Goal: Information Seeking & Learning: Learn about a topic

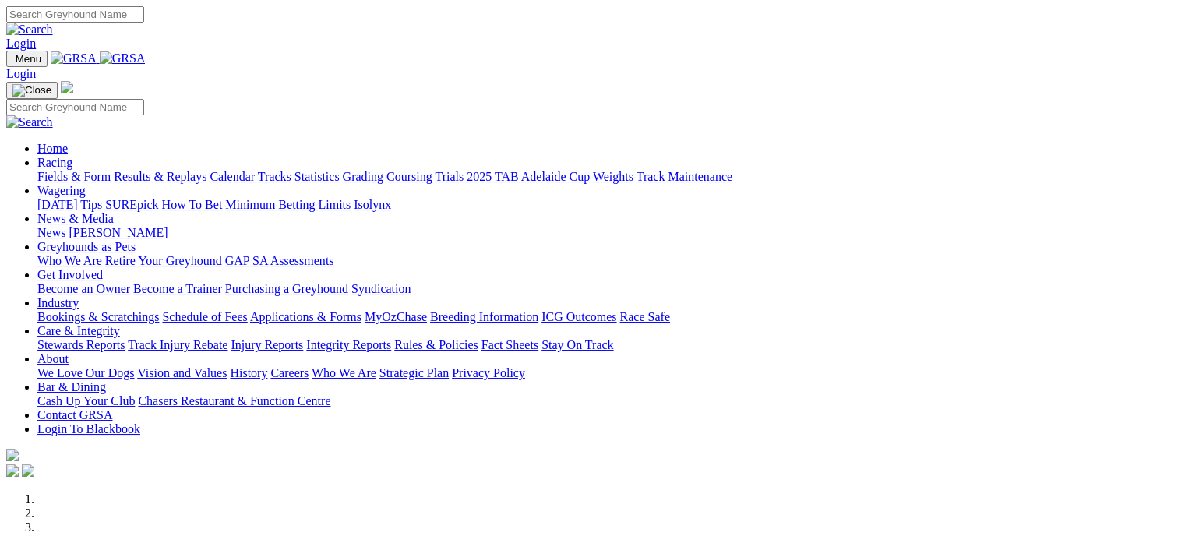
click at [65, 170] on link "Fields & Form" at bounding box center [73, 176] width 73 height 13
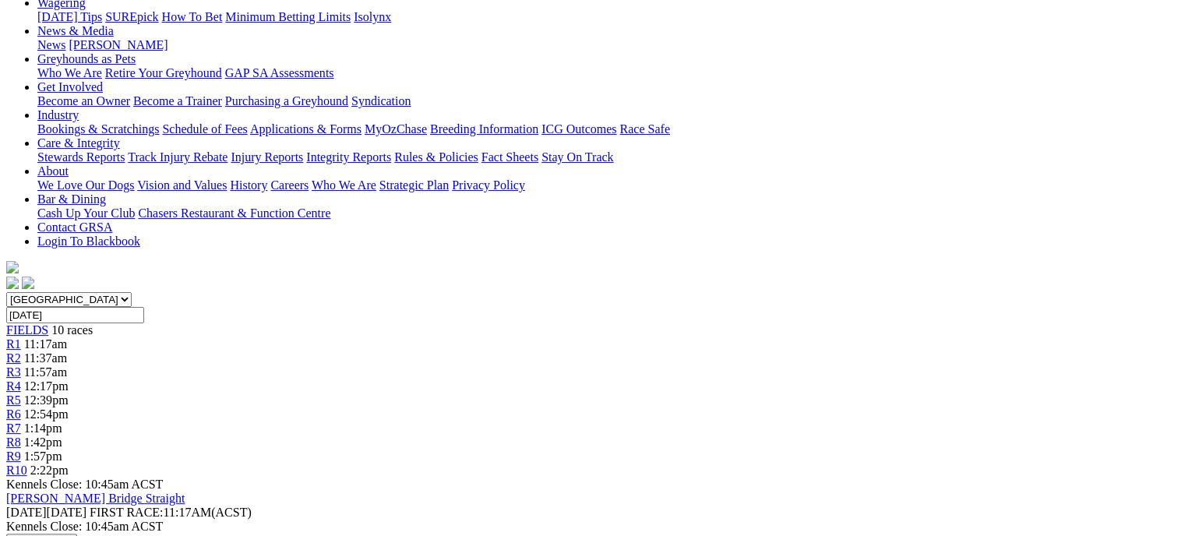
scroll to position [220, 0]
